Goal: Task Accomplishment & Management: Use online tool/utility

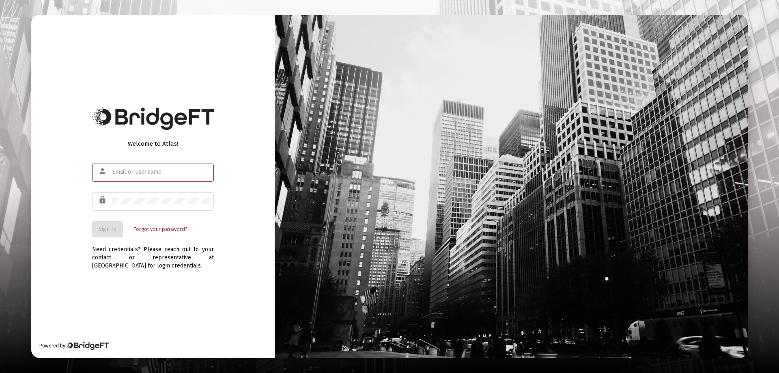
click at [119, 170] on input "text" at bounding box center [160, 172] width 97 height 6
type input "[PERSON_NAME][EMAIL_ADDRESS][DOMAIN_NAME]"
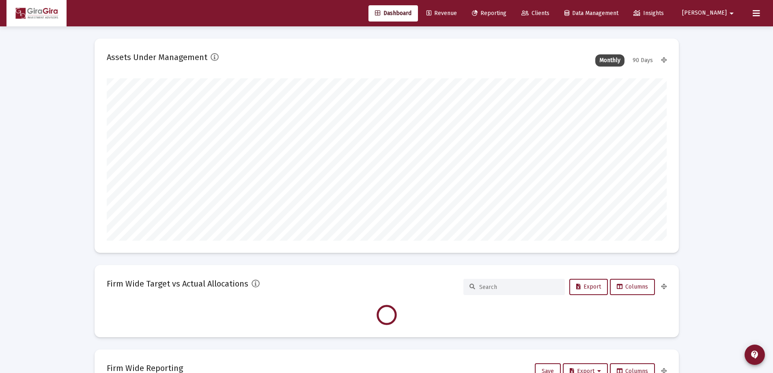
scroll to position [162, 560]
type input "[DATE]"
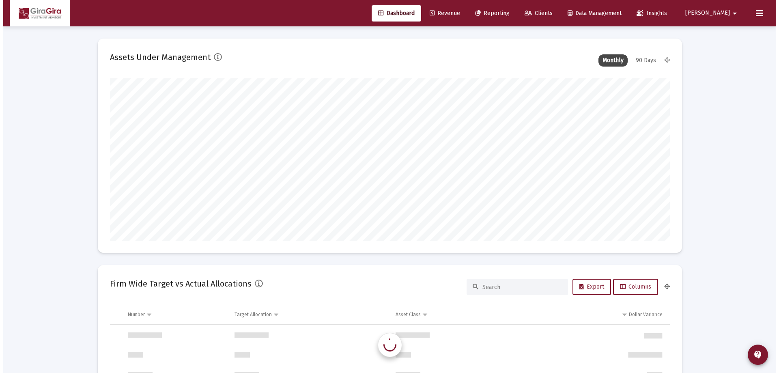
scroll to position [779, 0]
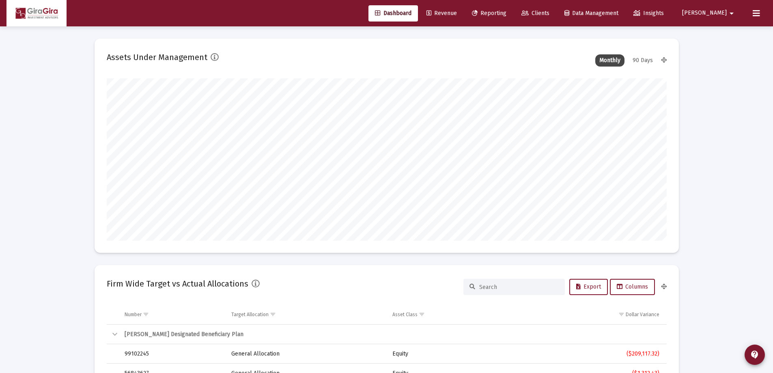
click at [507, 12] on span "Reporting" at bounding box center [489, 13] width 34 height 7
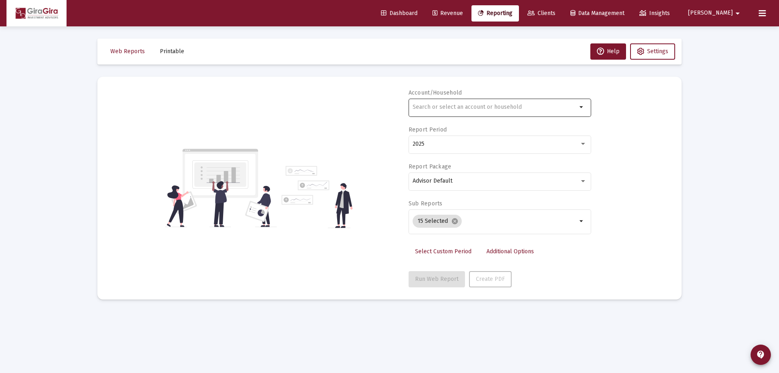
click at [427, 107] on input "text" at bounding box center [495, 107] width 164 height 6
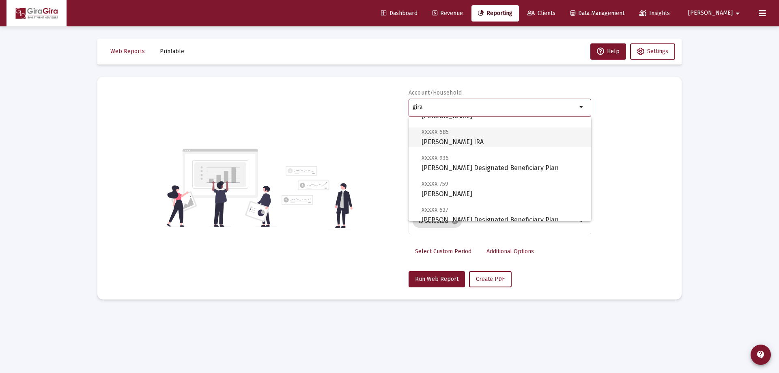
scroll to position [203, 0]
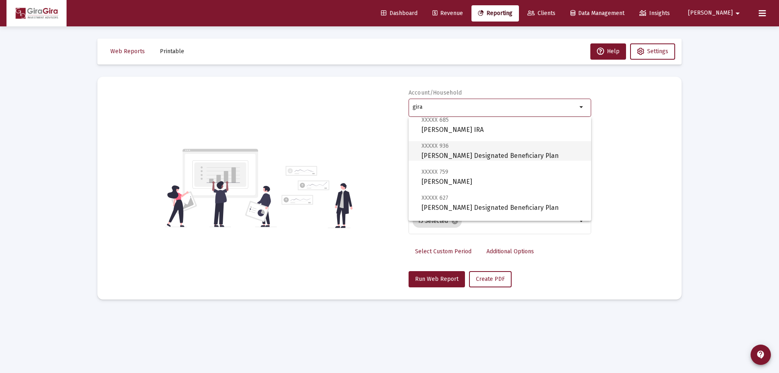
click at [450, 151] on span "XXXXX 936 [PERSON_NAME] Designated Beneficiary Plan" at bounding box center [503, 151] width 163 height 20
type input "[PERSON_NAME] Designated Beneficiary Plan"
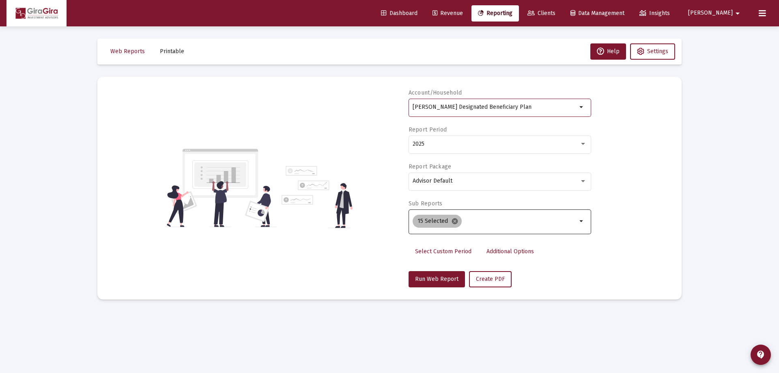
click at [456, 220] on mat-icon "cancel" at bounding box center [454, 221] width 7 height 7
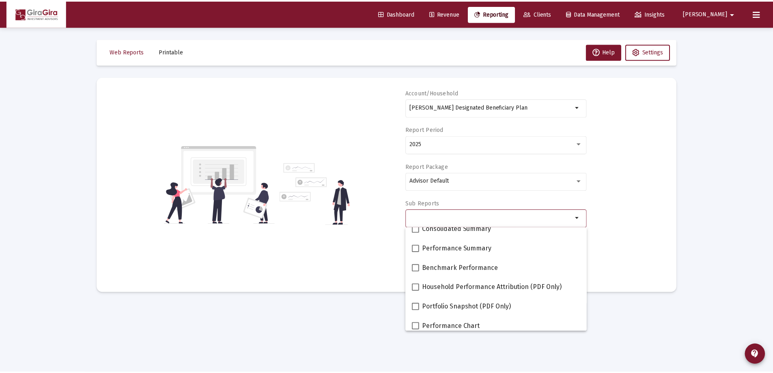
scroll to position [41, 0]
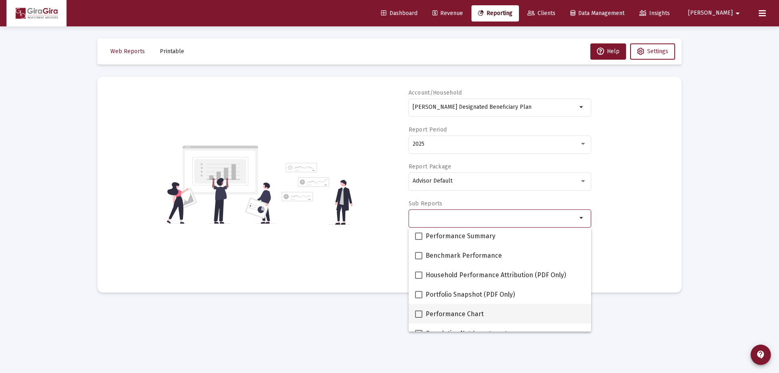
click at [419, 316] on span at bounding box center [418, 313] width 7 height 7
click at [419, 318] on input "Performance Chart" at bounding box center [418, 318] width 0 height 0
checkbox input "true"
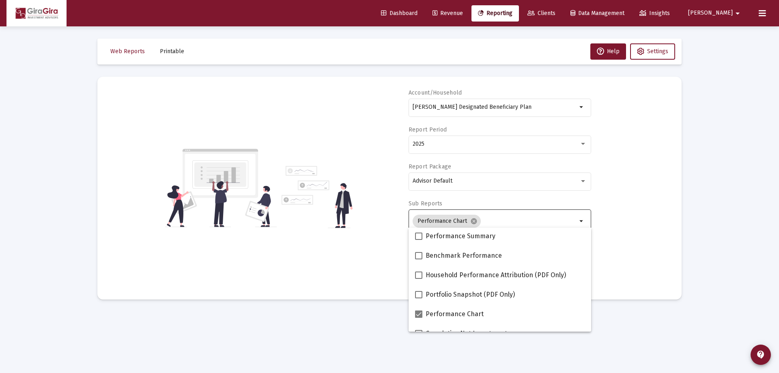
click at [648, 218] on div "Account/Household [PERSON_NAME] Designated Beneficiary Plan arrow_drop_down Rep…" at bounding box center [390, 188] width 560 height 198
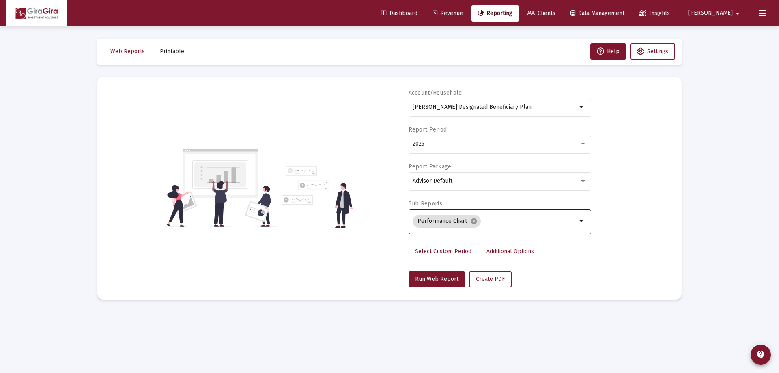
click at [492, 251] on span "Additional Options" at bounding box center [510, 251] width 47 height 7
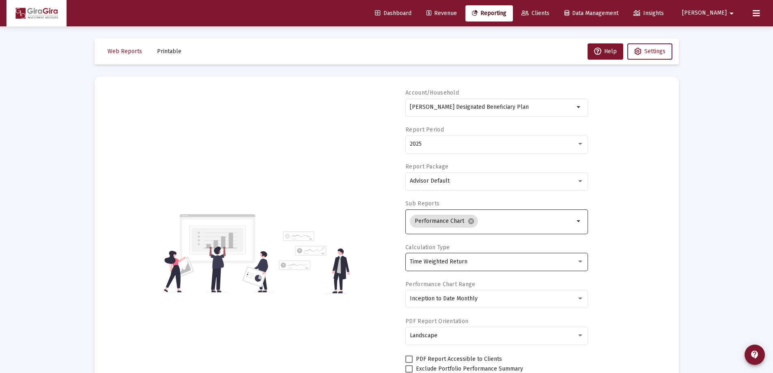
click at [453, 259] on span "Time Weighted Return" at bounding box center [439, 261] width 58 height 7
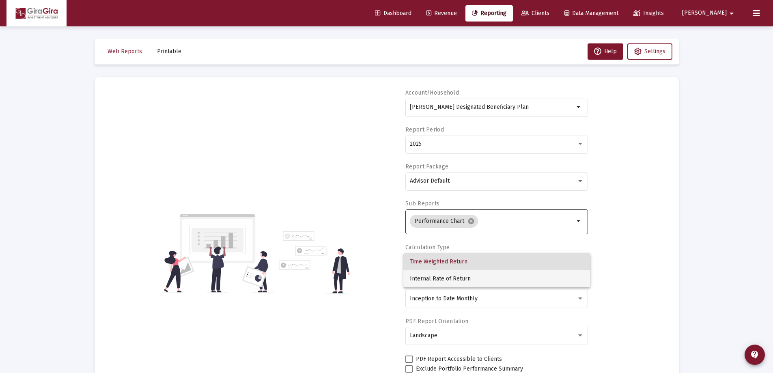
click at [442, 278] on span "Internal Rate of Return" at bounding box center [497, 278] width 174 height 17
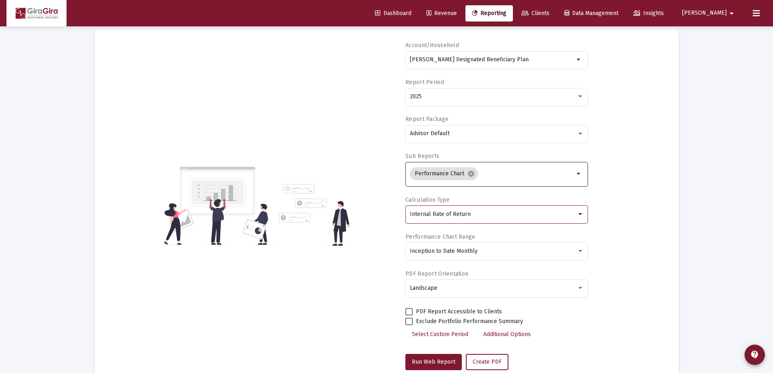
scroll to position [69, 0]
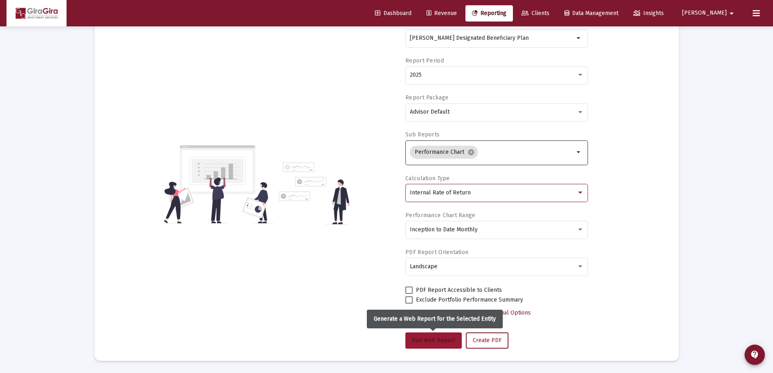
click at [431, 338] on span "Run Web Report" at bounding box center [433, 340] width 43 height 7
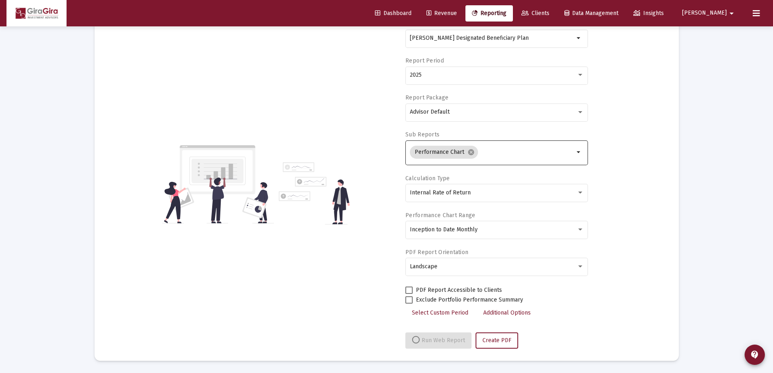
select select "View all"
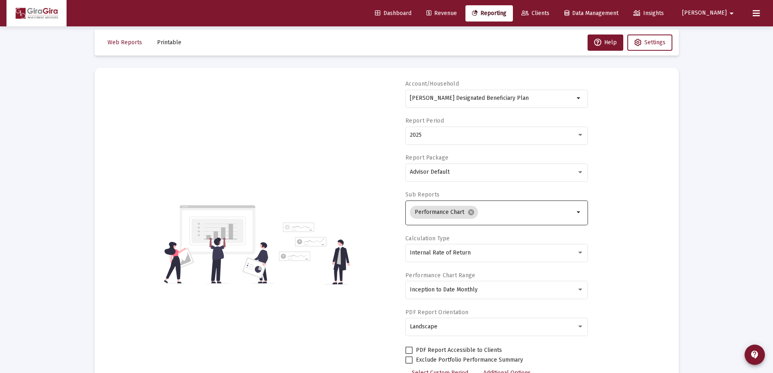
scroll to position [0, 0]
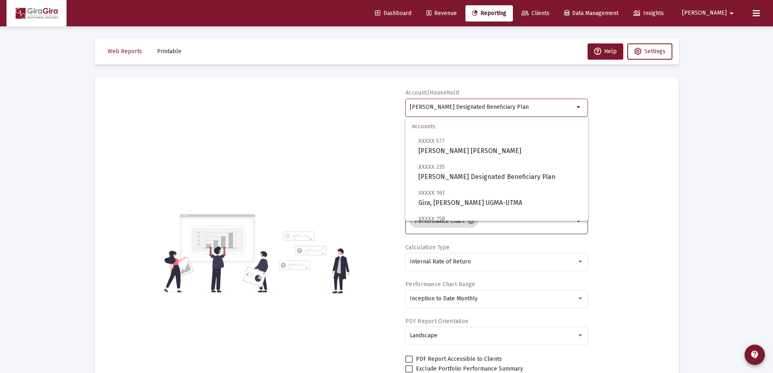
drag, startPoint x: 411, startPoint y: 107, endPoint x: 753, endPoint y: 108, distance: 342.1
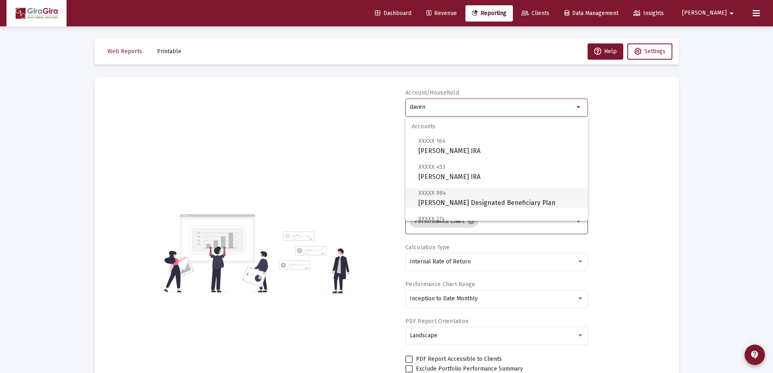
click at [422, 198] on span "XXXXX 984 [PERSON_NAME] Designated Beneficiary Plan" at bounding box center [499, 198] width 163 height 20
type input "[PERSON_NAME] Designated Beneficiary Plan"
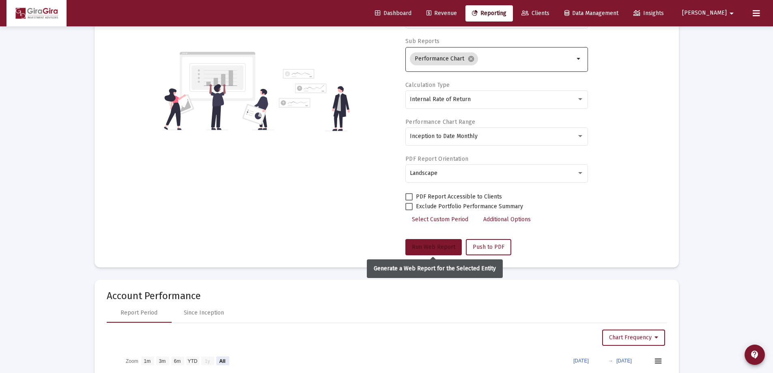
click at [436, 245] on span "Run Web Report" at bounding box center [433, 247] width 43 height 7
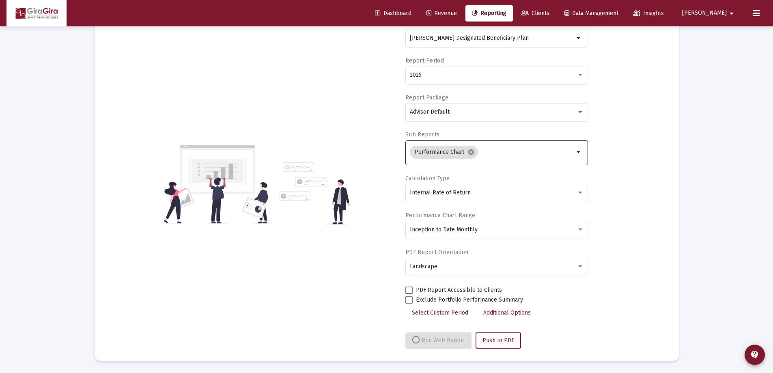
select select "View all"
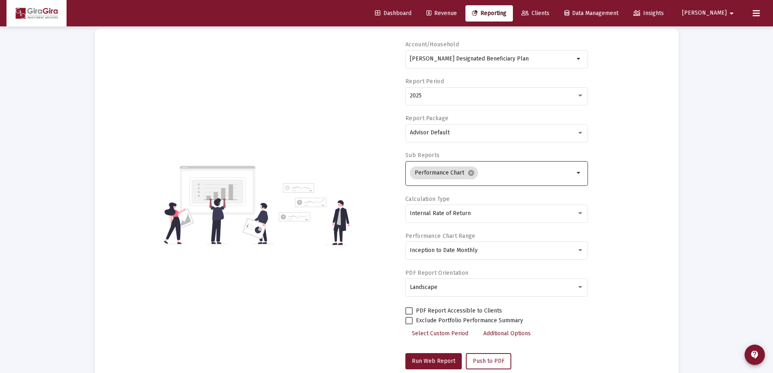
scroll to position [0, 0]
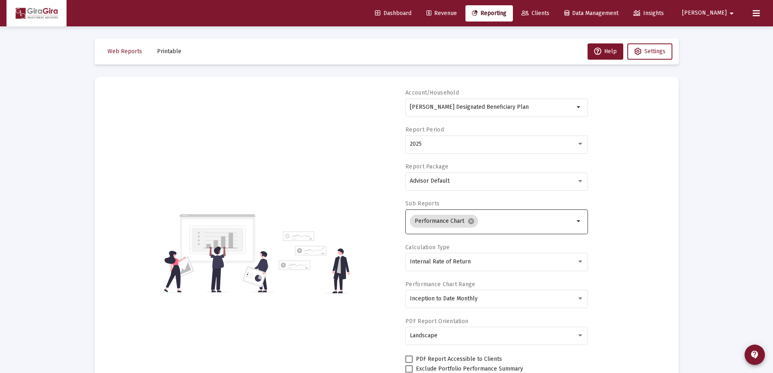
click at [321, 108] on div "Account/[PERSON_NAME] Designated Beneficiary Plan arrow_drop_down Report Period…" at bounding box center [387, 253] width 560 height 329
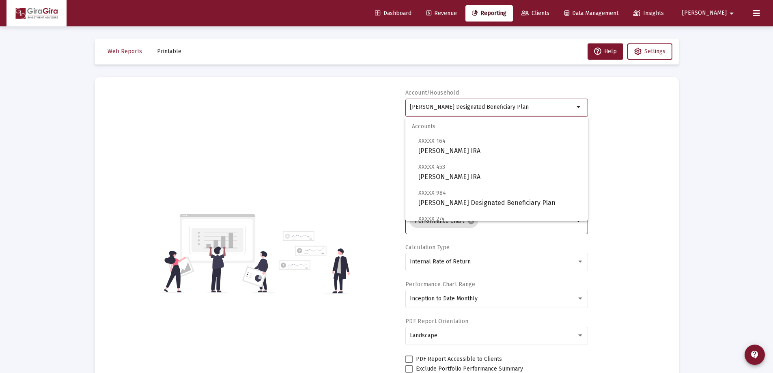
drag, startPoint x: 411, startPoint y: 106, endPoint x: 785, endPoint y: 157, distance: 377.2
click at [773, 157] on html "Dashboard Revenue Reporting Clients Data Management Insights [PERSON_NAME] Inte…" at bounding box center [386, 186] width 773 height 373
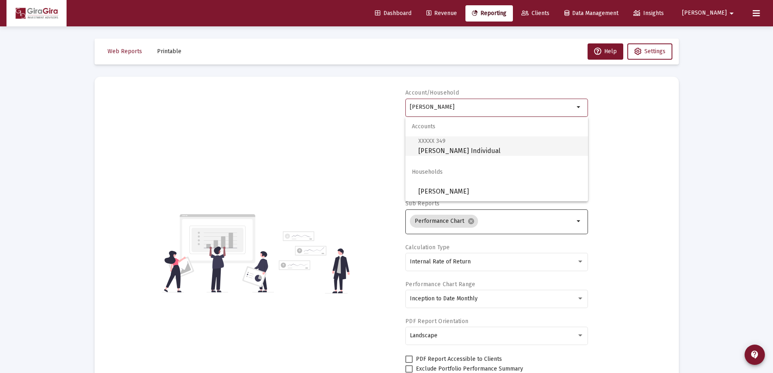
click at [477, 149] on span "XXXXX 349 [PERSON_NAME] Individual" at bounding box center [499, 146] width 163 height 20
type input "[PERSON_NAME] Individual"
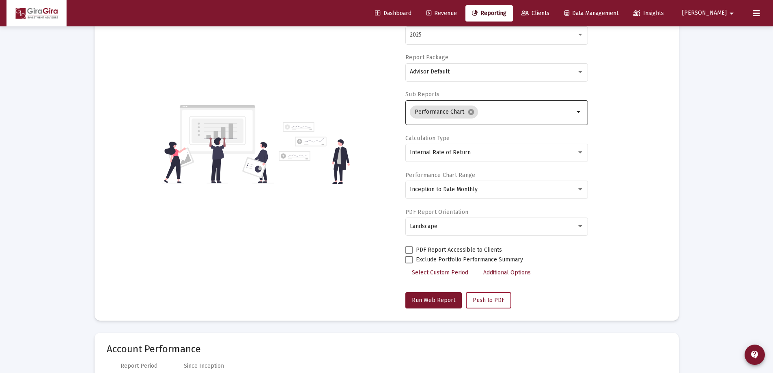
scroll to position [162, 0]
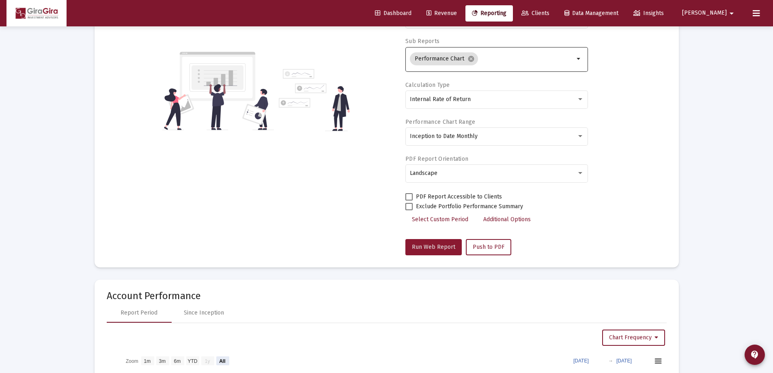
click at [438, 244] on span "Run Web Report" at bounding box center [433, 247] width 43 height 7
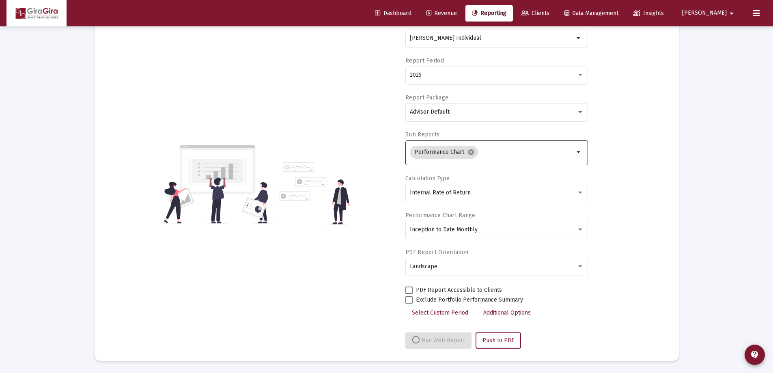
select select "View all"
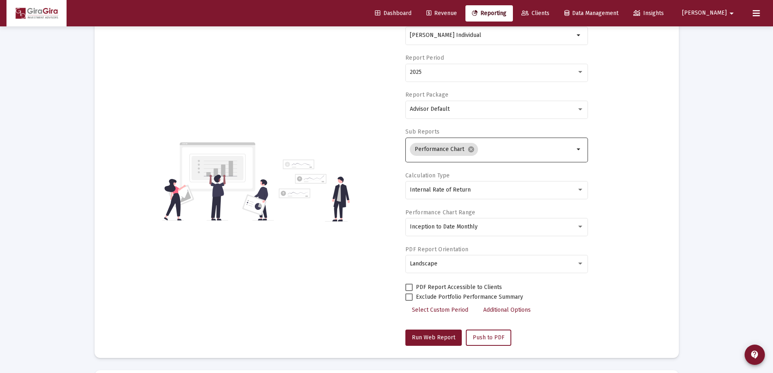
scroll to position [0, 0]
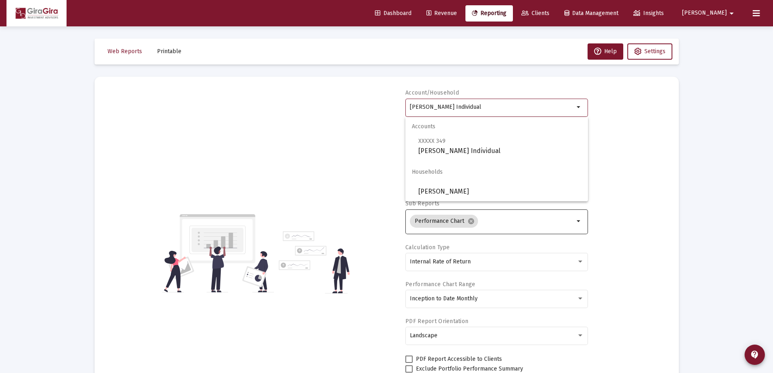
drag, startPoint x: 410, startPoint y: 104, endPoint x: 811, endPoint y: 133, distance: 402.4
click at [773, 133] on html "Dashboard Revenue Reporting Clients Data Management Insights [PERSON_NAME] Inte…" at bounding box center [386, 186] width 773 height 373
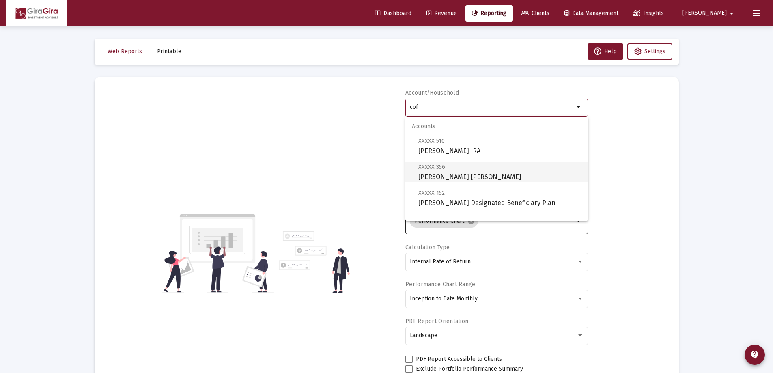
click at [443, 164] on span "XXXXX 356" at bounding box center [431, 167] width 27 height 7
type input "[PERSON_NAME] [PERSON_NAME]"
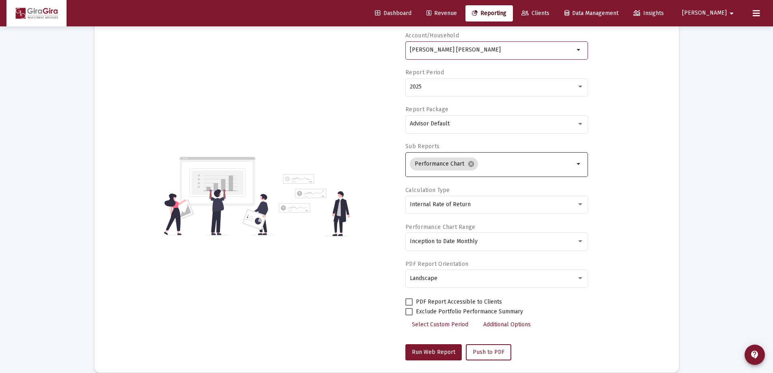
scroll to position [81, 0]
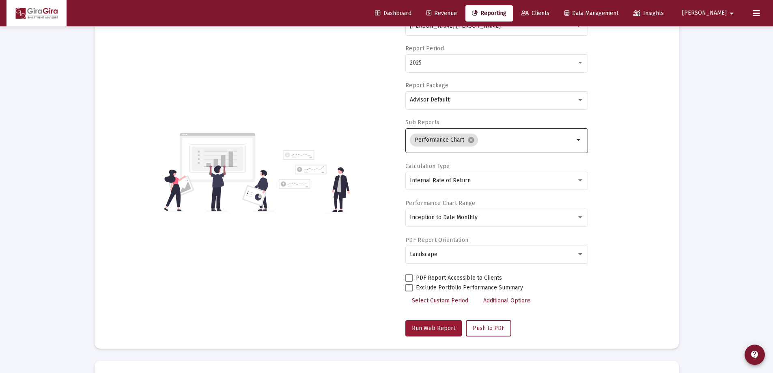
drag, startPoint x: 444, startPoint y: 315, endPoint x: 441, endPoint y: 320, distance: 5.6
click at [441, 320] on div "Account/Household [PERSON_NAME] [PERSON_NAME] arrow_drop_down Report Period 202…" at bounding box center [496, 172] width 183 height 329
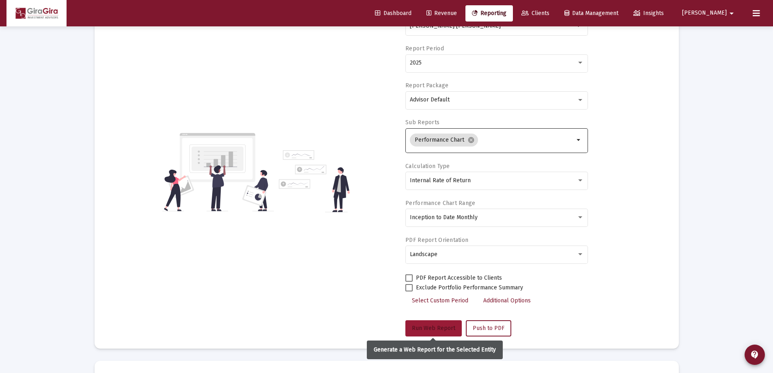
click at [434, 325] on span "Run Web Report" at bounding box center [433, 328] width 43 height 7
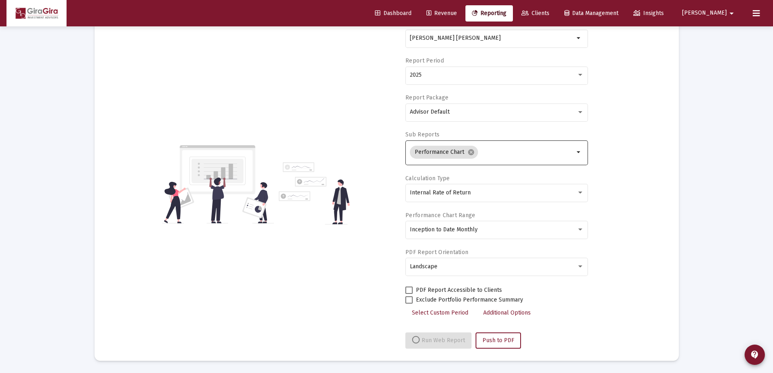
select select "View all"
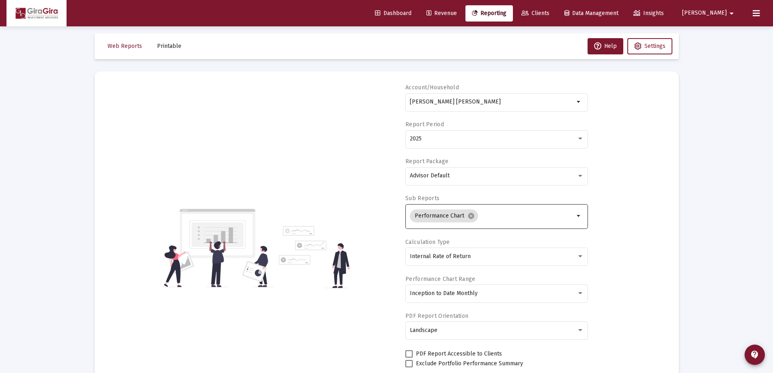
scroll to position [0, 0]
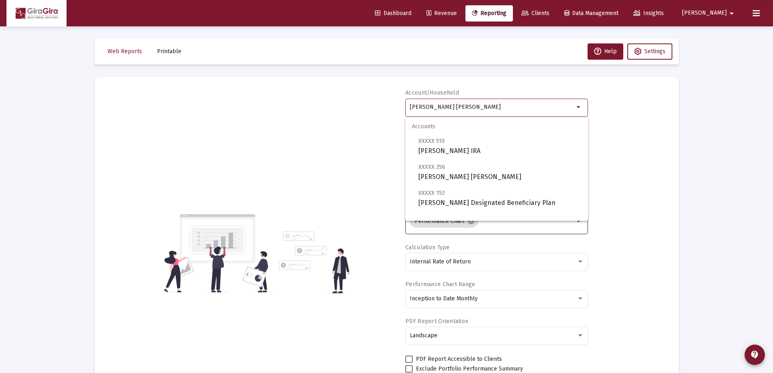
click at [426, 106] on input "[PERSON_NAME] [PERSON_NAME]" at bounding box center [492, 107] width 164 height 6
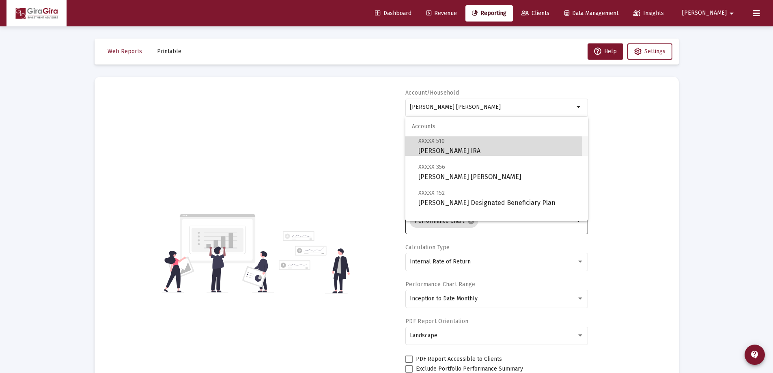
click at [468, 147] on span "XXXXX 510 [PERSON_NAME] IRA" at bounding box center [499, 146] width 163 height 20
type input "[PERSON_NAME] IRA"
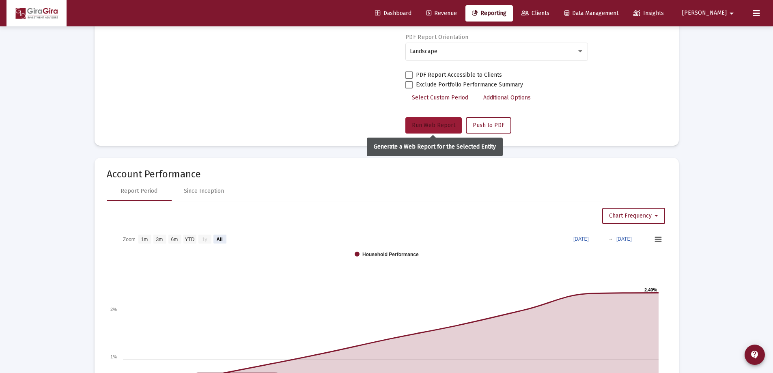
click at [437, 126] on span "Run Web Report" at bounding box center [433, 125] width 43 height 7
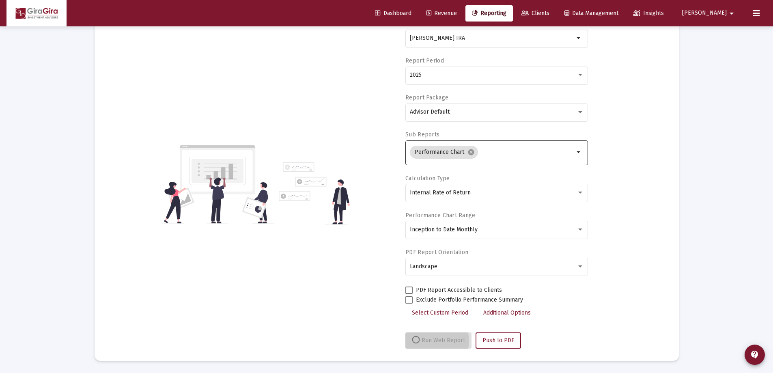
scroll to position [69, 0]
select select "View all"
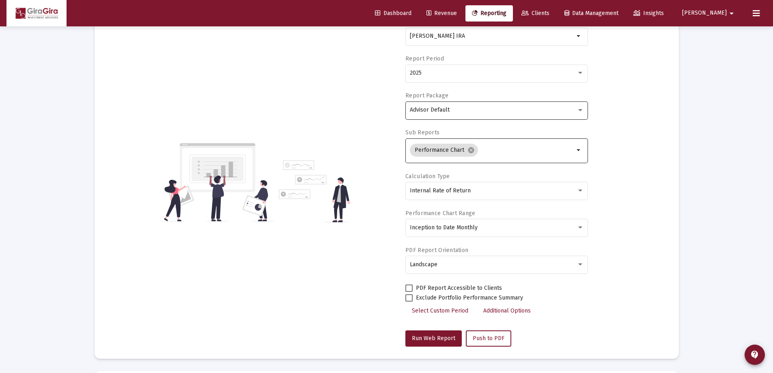
scroll to position [0, 0]
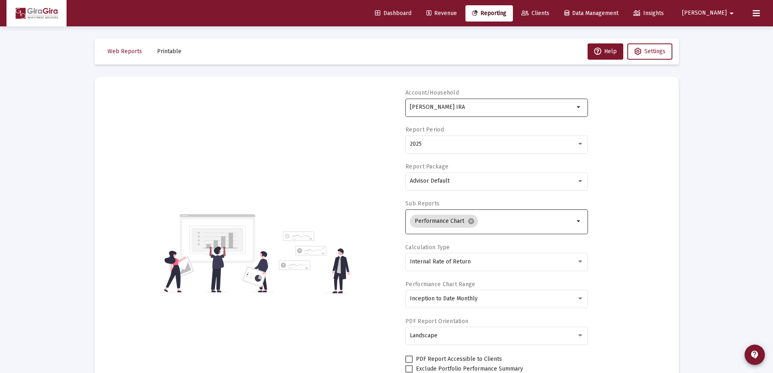
click at [433, 102] on div "[PERSON_NAME] IRA" at bounding box center [492, 107] width 164 height 20
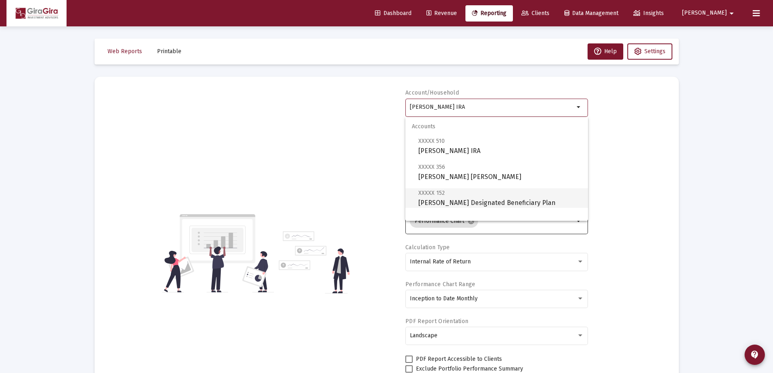
click at [453, 200] on span "XXXXX 152 [PERSON_NAME] Designated Beneficiary Plan" at bounding box center [499, 198] width 163 height 20
type input "[PERSON_NAME] Designated Beneficiary Plan"
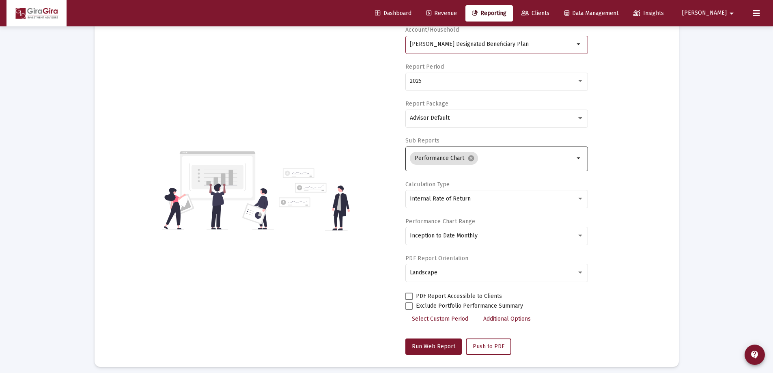
scroll to position [122, 0]
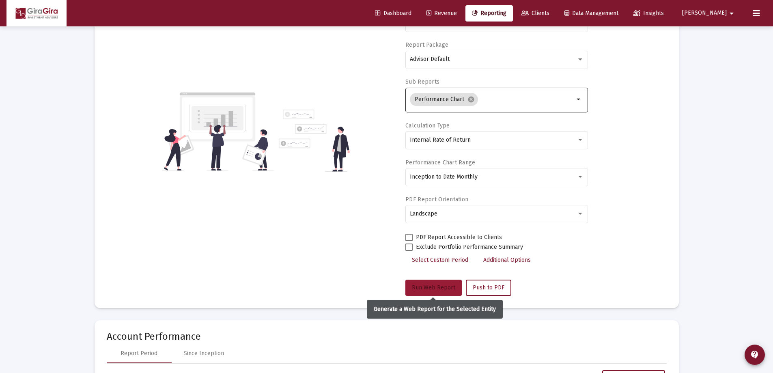
click at [442, 285] on span "Run Web Report" at bounding box center [433, 287] width 43 height 7
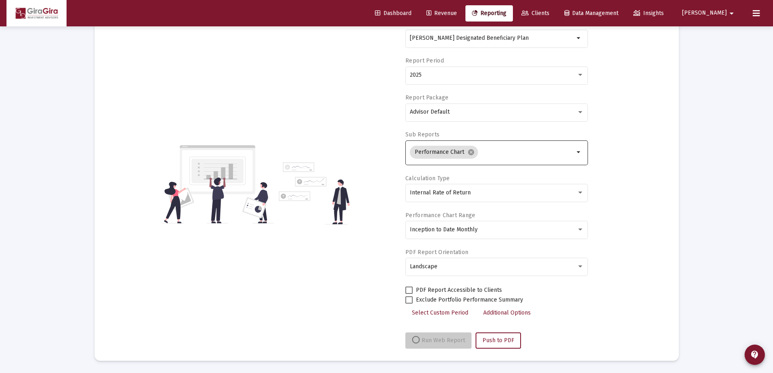
scroll to position [69, 0]
select select "View all"
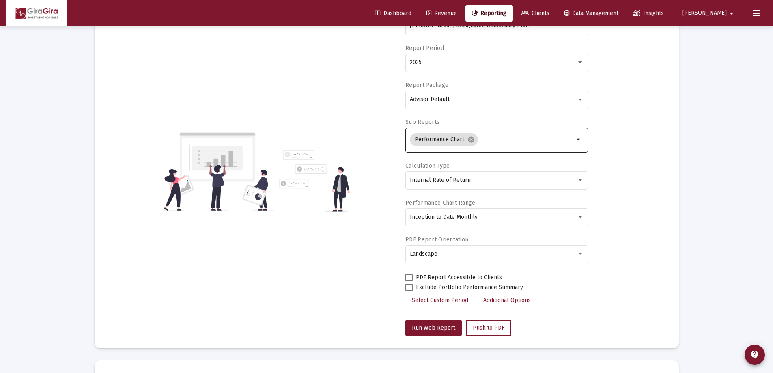
scroll to position [0, 0]
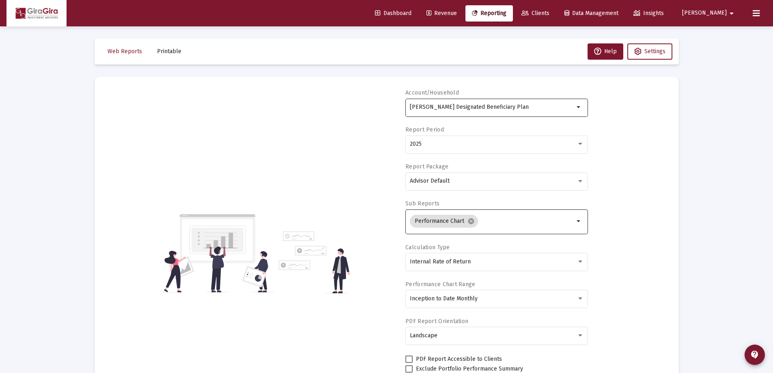
click at [444, 106] on input "[PERSON_NAME] Designated Beneficiary Plan" at bounding box center [492, 107] width 164 height 6
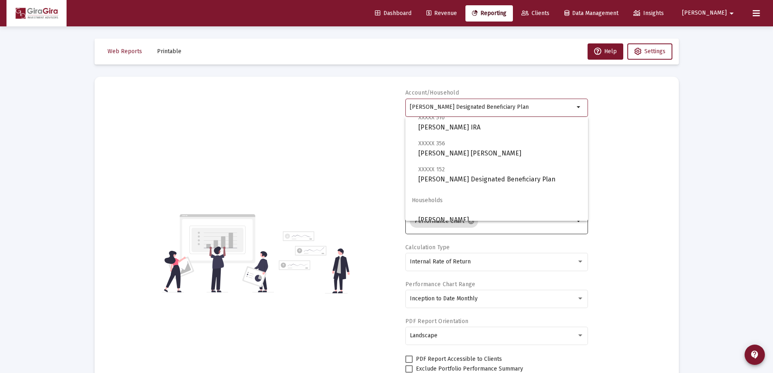
scroll to position [32, 0]
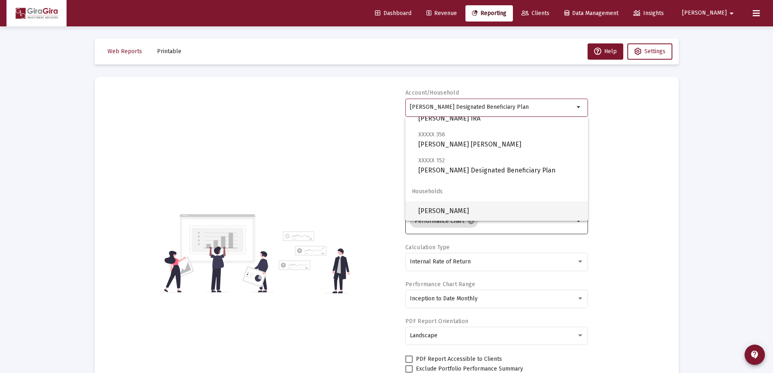
click at [448, 208] on span "[PERSON_NAME]" at bounding box center [499, 210] width 163 height 19
type input "[PERSON_NAME]"
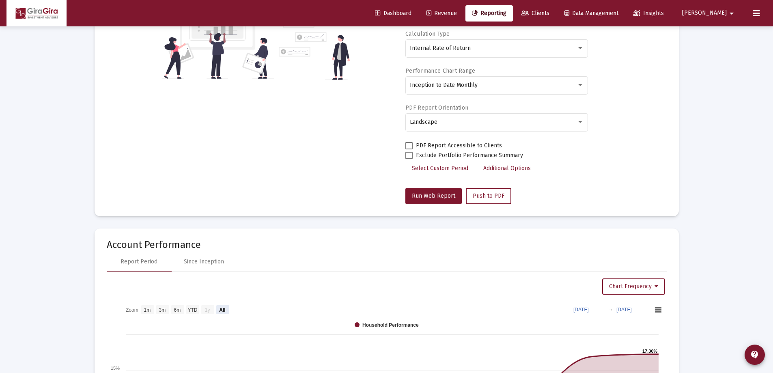
scroll to position [284, 0]
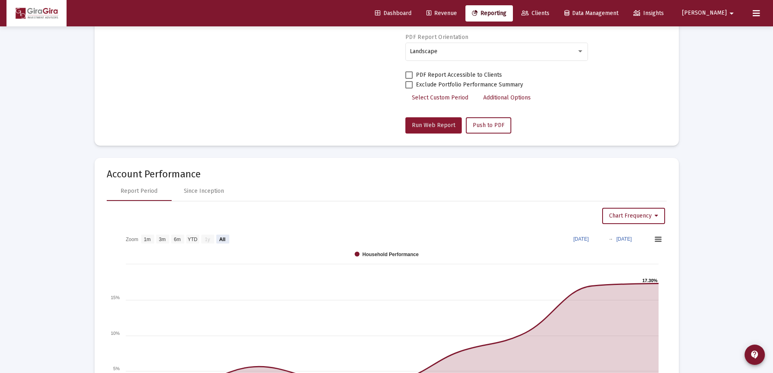
click at [431, 125] on span "Run Web Report" at bounding box center [433, 125] width 43 height 7
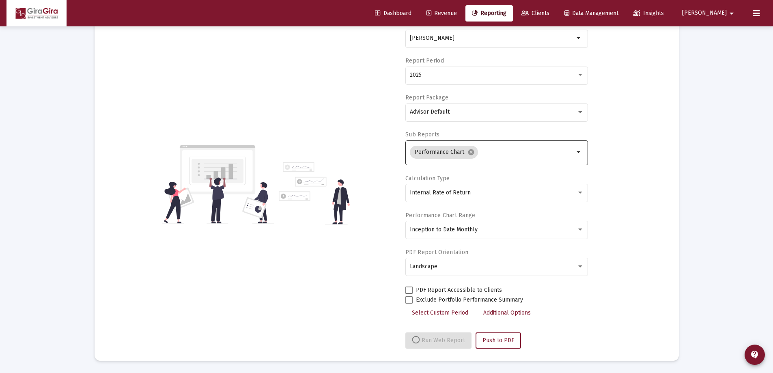
select select "View all"
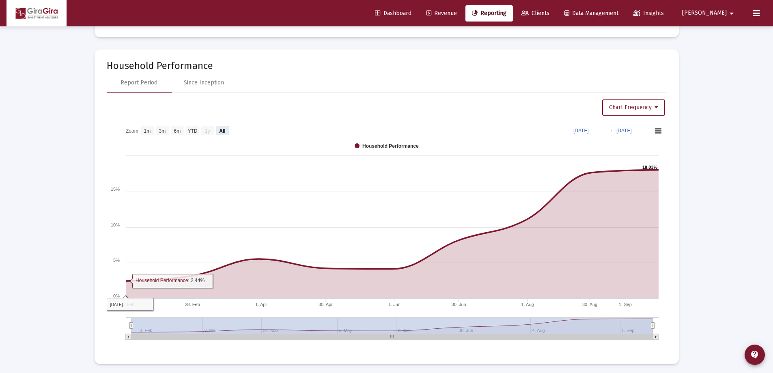
scroll to position [394, 0]
